Goal: Information Seeking & Learning: Learn about a topic

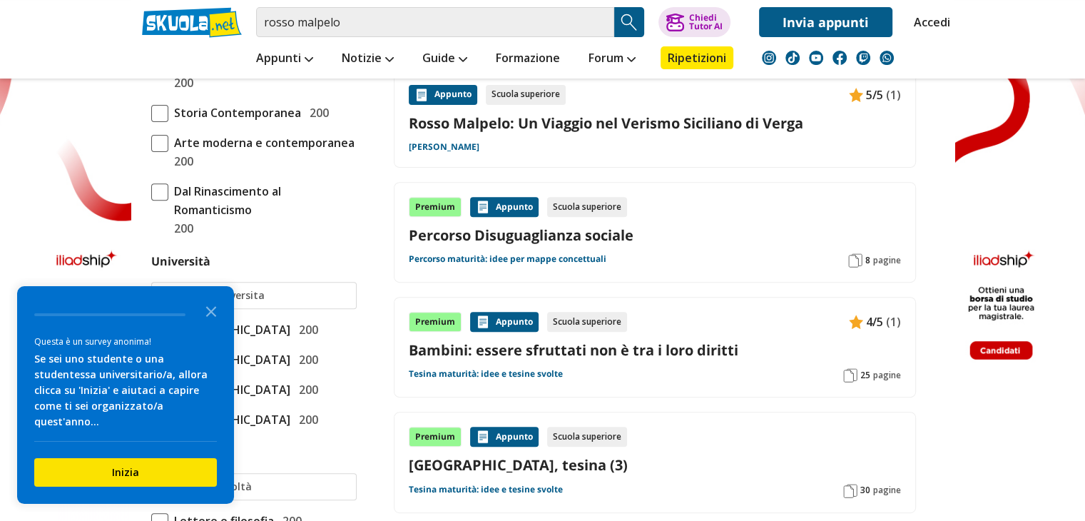
scroll to position [143, 0]
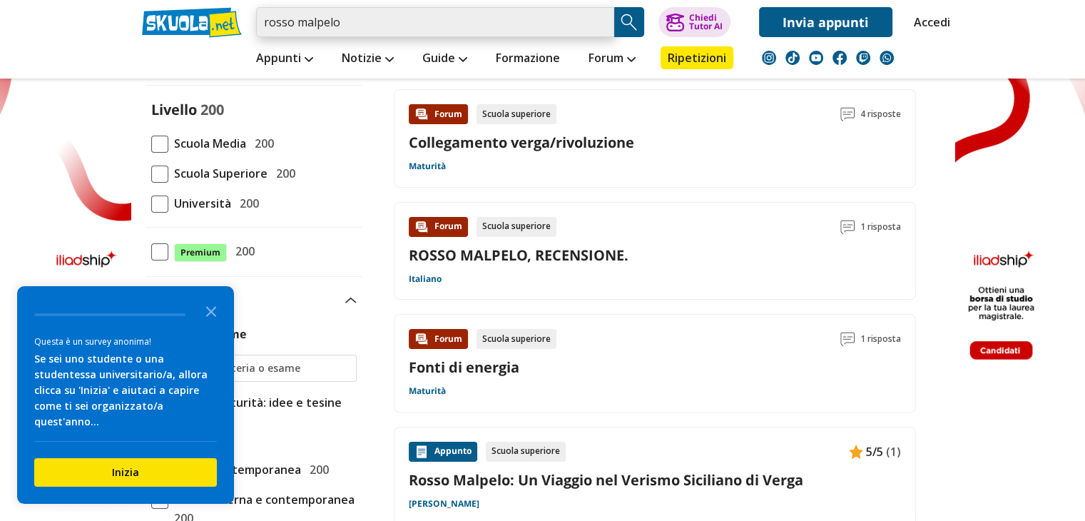
click at [347, 26] on input "rosso malpelo" at bounding box center [435, 22] width 358 height 30
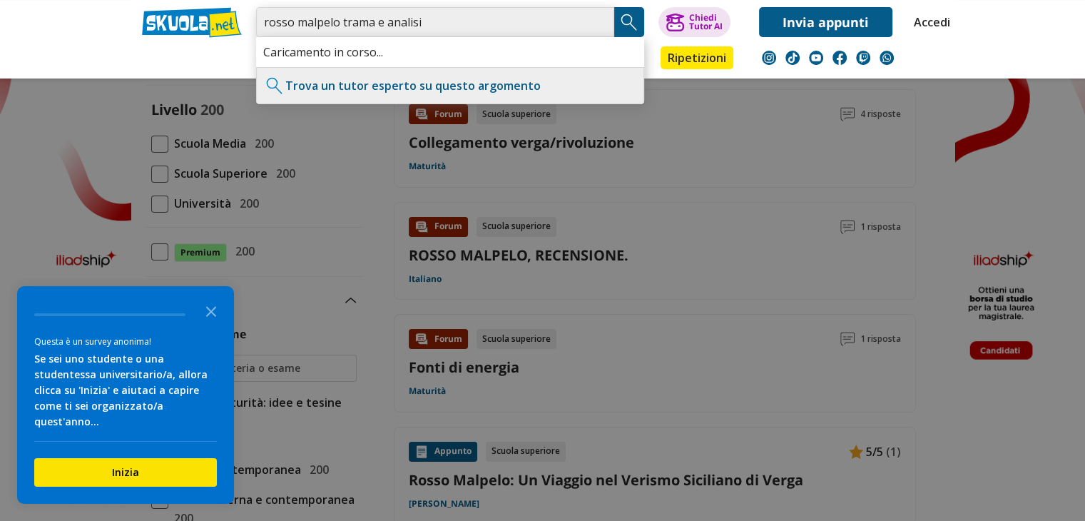
type input "rosso malpelo trama e analisi"
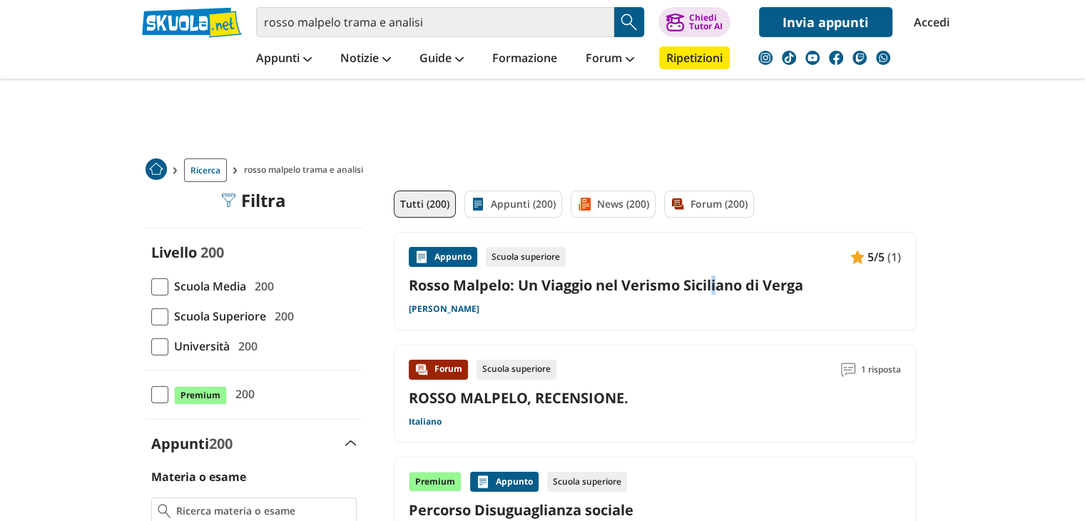
click at [601, 307] on div "Appunto Scuola superiore 5/5 (1) Rosso Malpelo: Un Viaggio nel Verismo Sicilian…" at bounding box center [655, 281] width 492 height 68
